Goal: Information Seeking & Learning: Find contact information

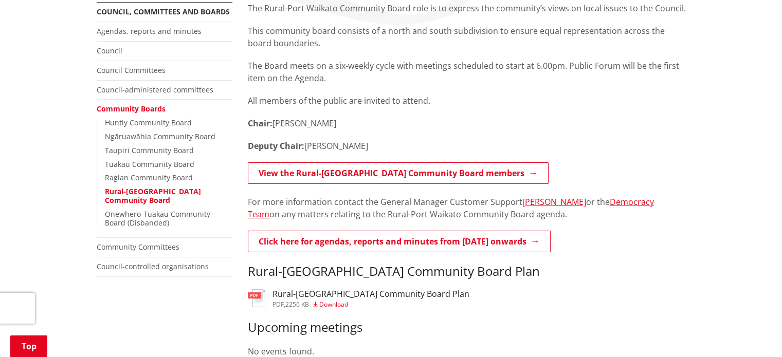
scroll to position [154, 0]
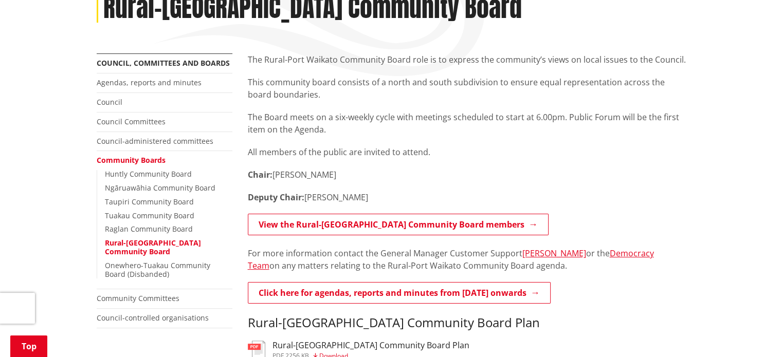
click at [286, 214] on p "View the Rural-Port Waikato Community Board members" at bounding box center [467, 225] width 438 height 23
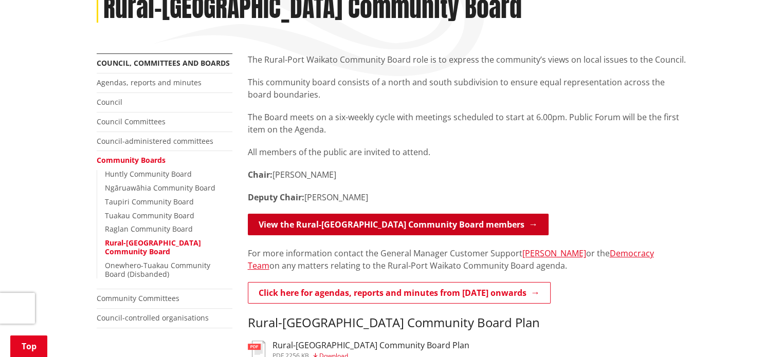
click at [296, 222] on link "View the Rural-Port Waikato Community Board members" at bounding box center [398, 225] width 301 height 22
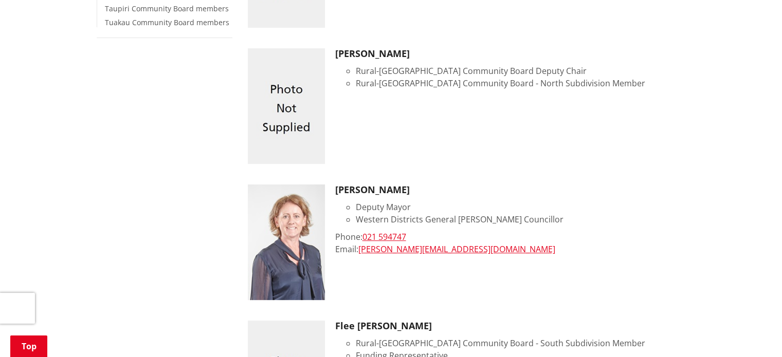
scroll to position [333, 0]
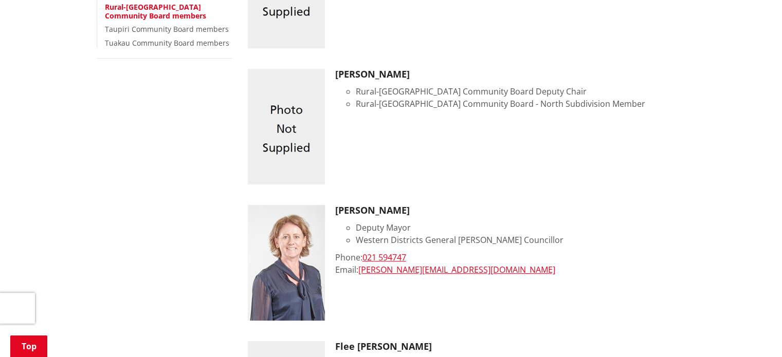
click at [782, 4] on div "Home Your Council People Community Board members Rural-Port Waikato Community B…" at bounding box center [391, 263] width 782 height 987
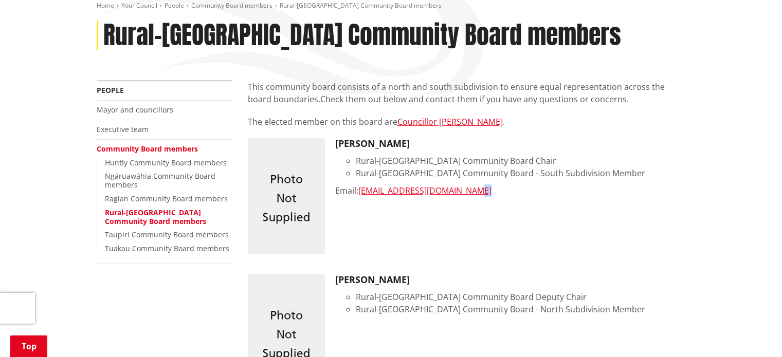
scroll to position [119, 0]
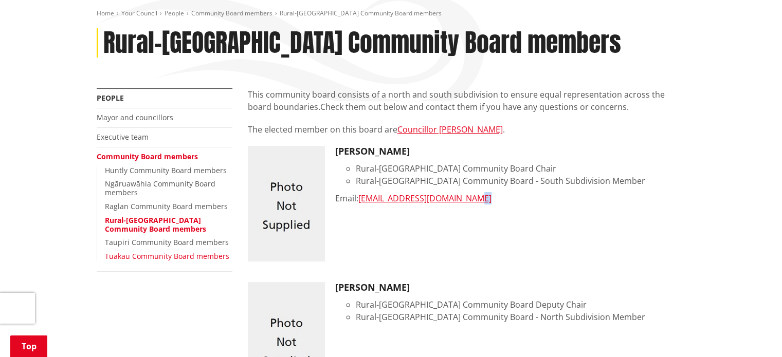
click at [152, 254] on link "Tuakau Community Board members" at bounding box center [167, 256] width 124 height 10
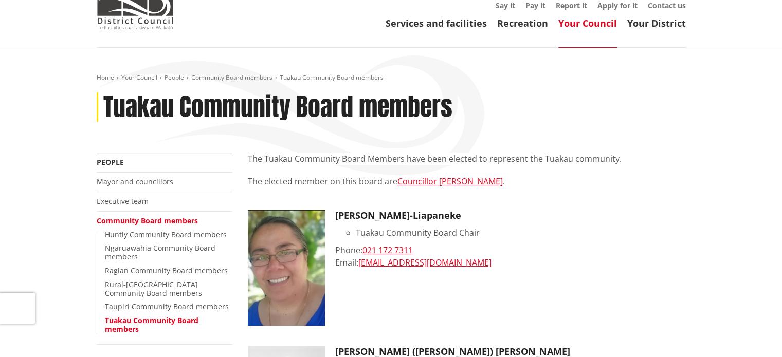
scroll to position [49, 0]
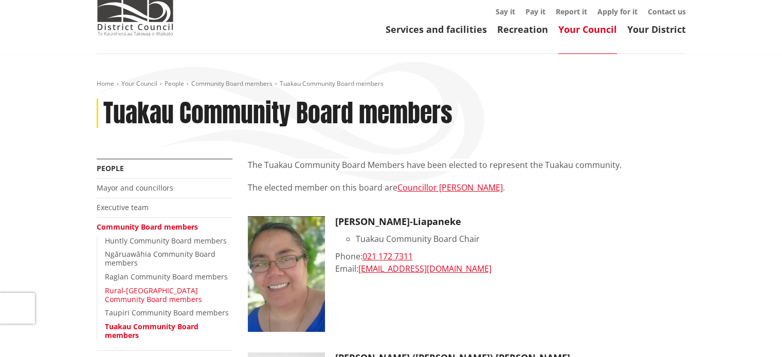
click at [150, 292] on link "Rural-Port Waikato Community Board members" at bounding box center [153, 295] width 97 height 19
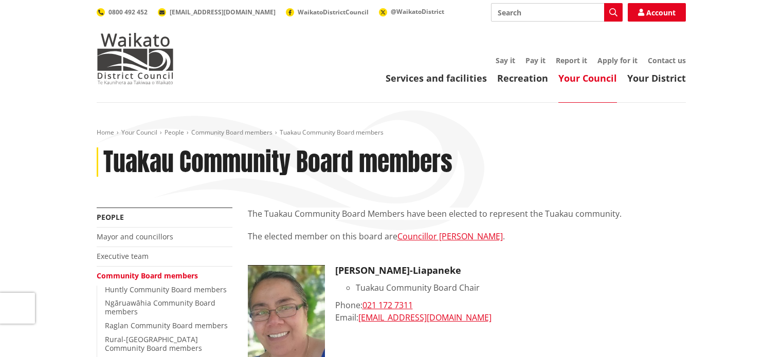
scroll to position [49, 0]
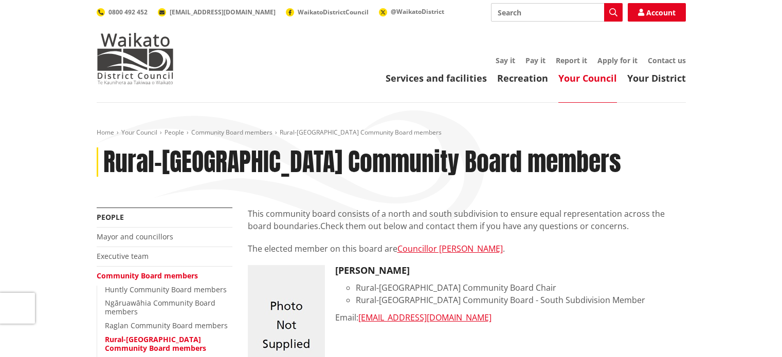
scroll to position [119, 0]
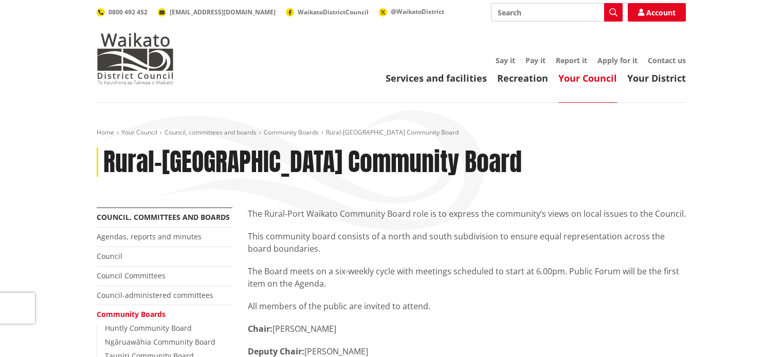
scroll to position [154, 0]
